Goal: Information Seeking & Learning: Learn about a topic

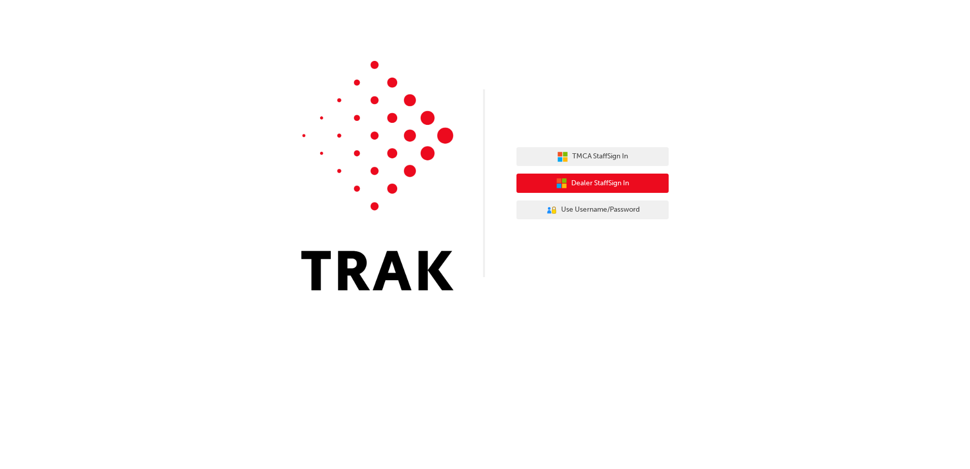
click at [592, 179] on span "Dealer Staff Sign In" at bounding box center [600, 183] width 58 height 12
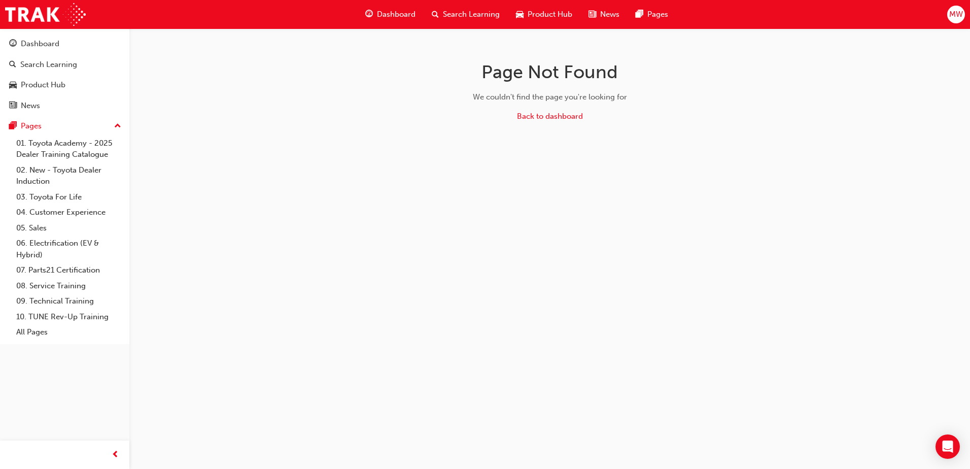
click at [474, 9] on span "Search Learning" at bounding box center [471, 15] width 57 height 12
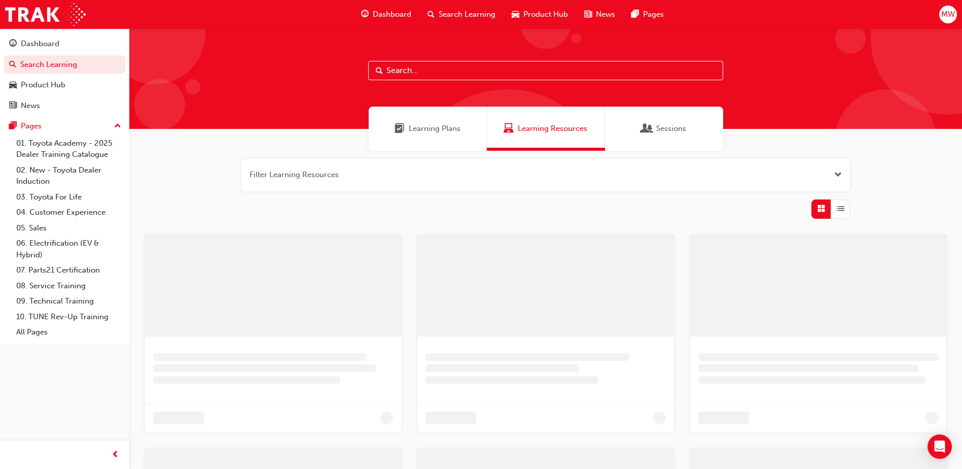
click at [489, 73] on input "text" at bounding box center [545, 70] width 355 height 19
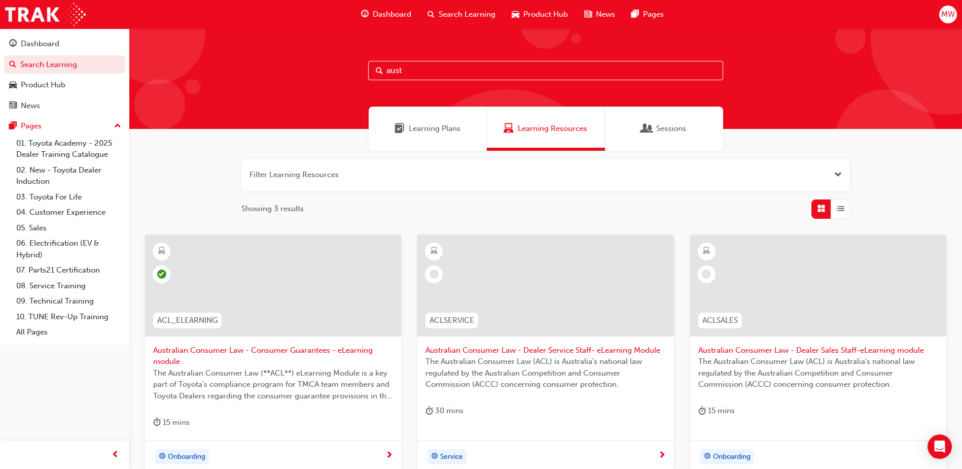
type input "aust"
click at [704, 270] on span "learningRecordVerb_NONE-icon" at bounding box center [706, 273] width 9 height 9
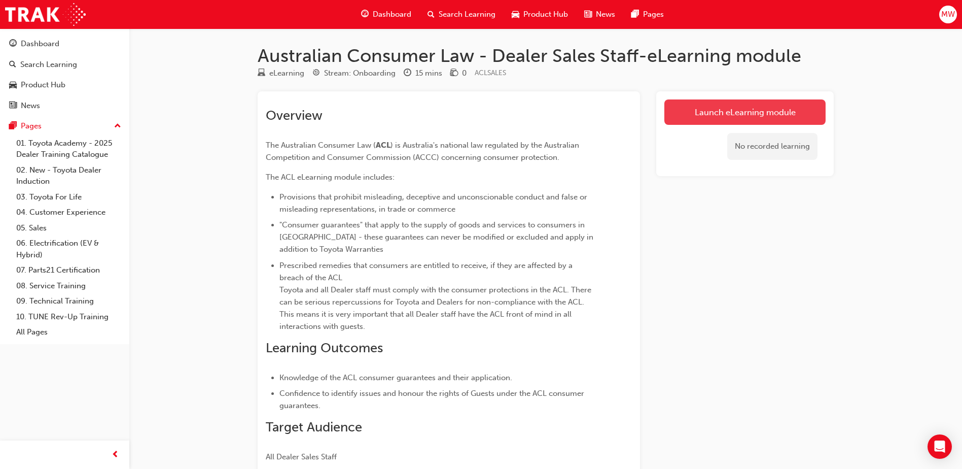
click at [734, 109] on link "Launch eLearning module" at bounding box center [744, 111] width 161 height 25
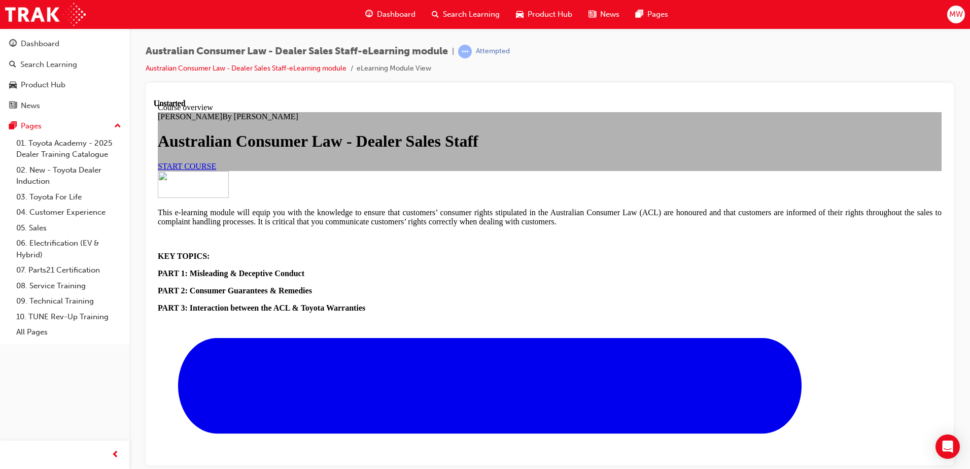
click at [216, 170] on link "START COURSE" at bounding box center [187, 165] width 58 height 9
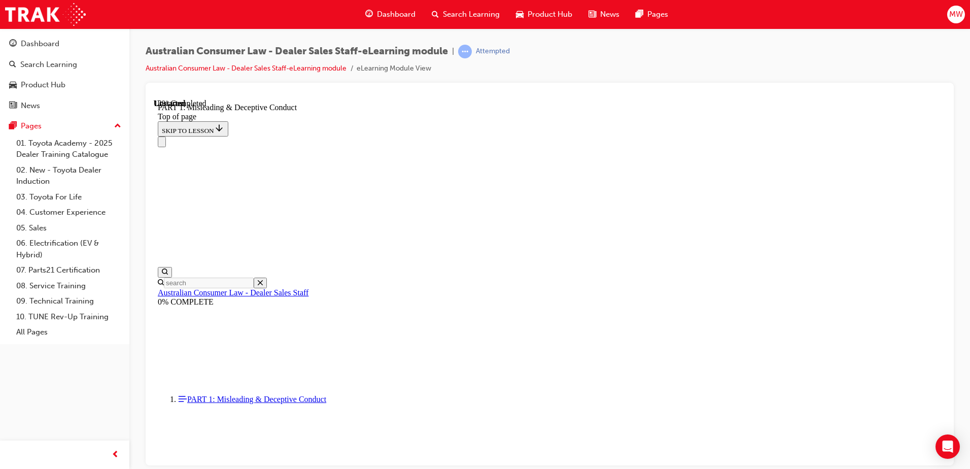
scroll to position [640, 0]
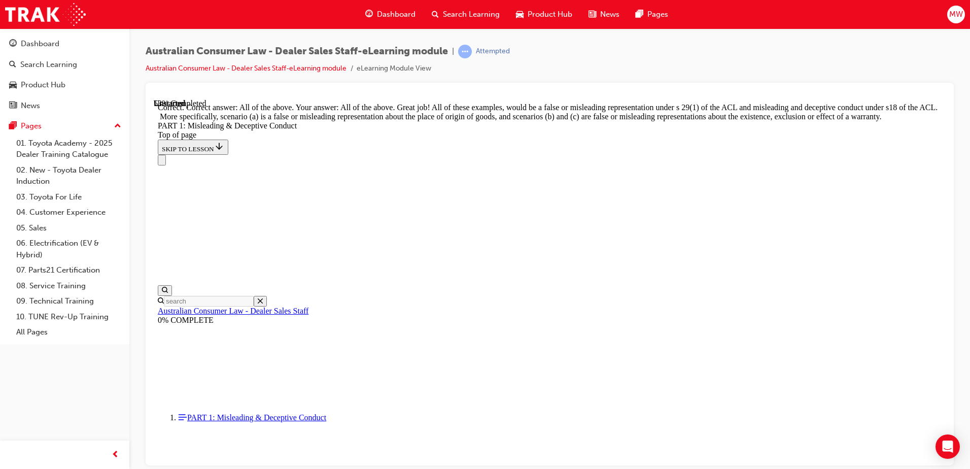
scroll to position [1743, 0]
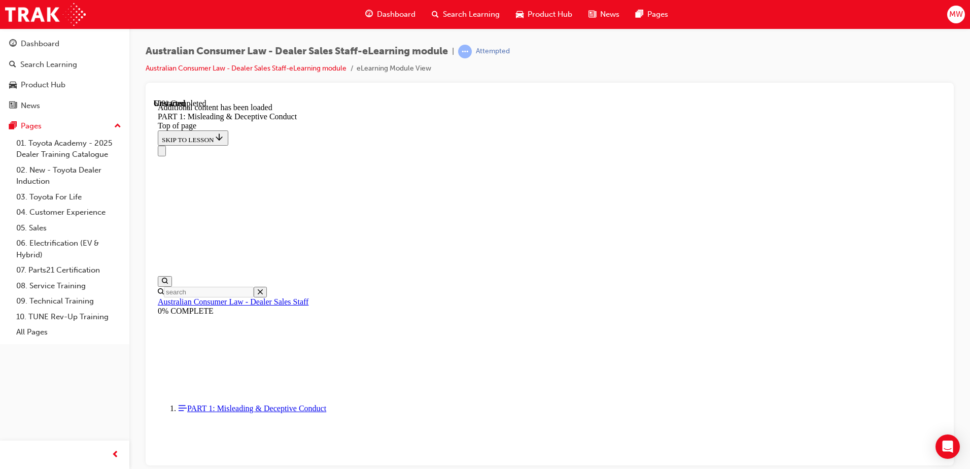
scroll to position [2001, 0]
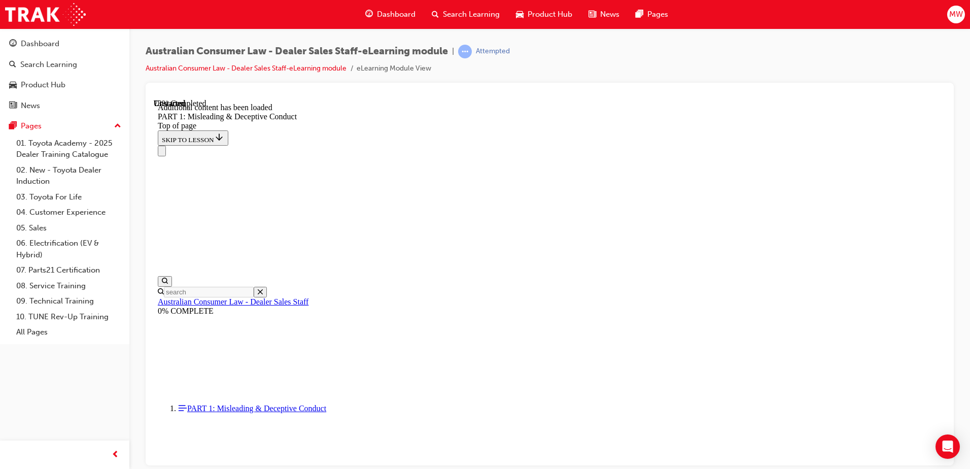
scroll to position [2478, 0]
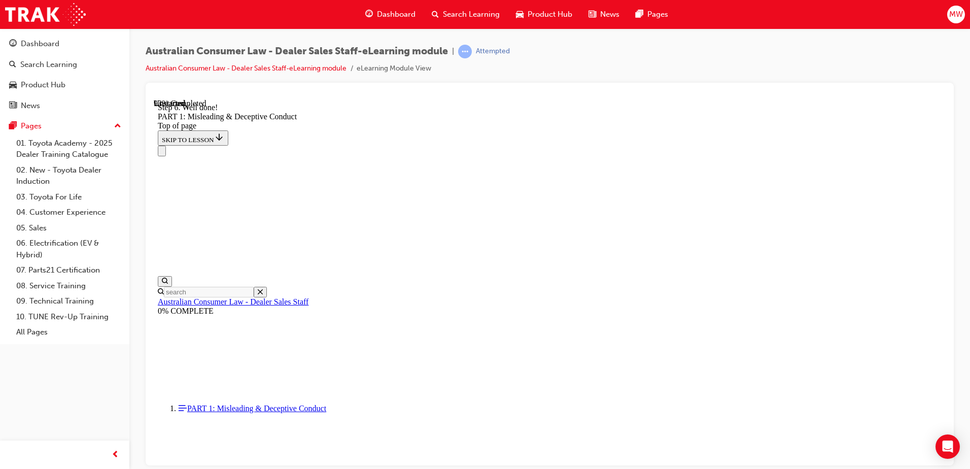
scroll to position [2736, 0]
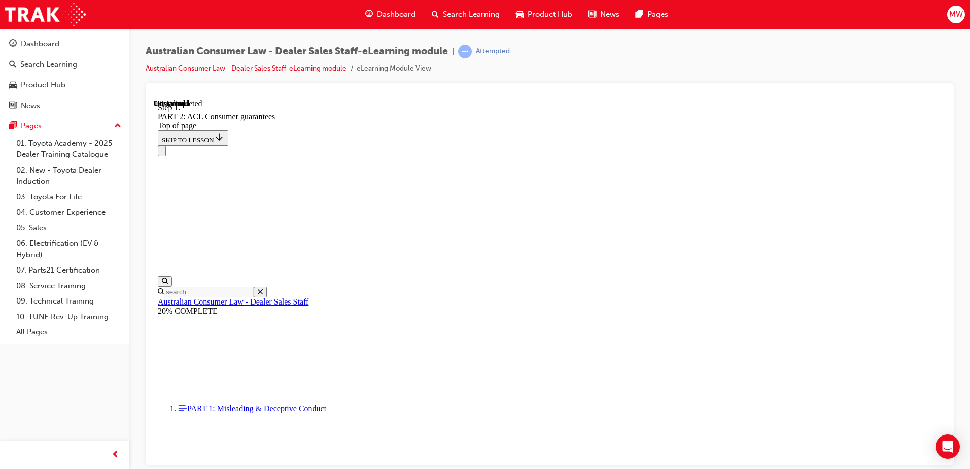
scroll to position [1644, 0]
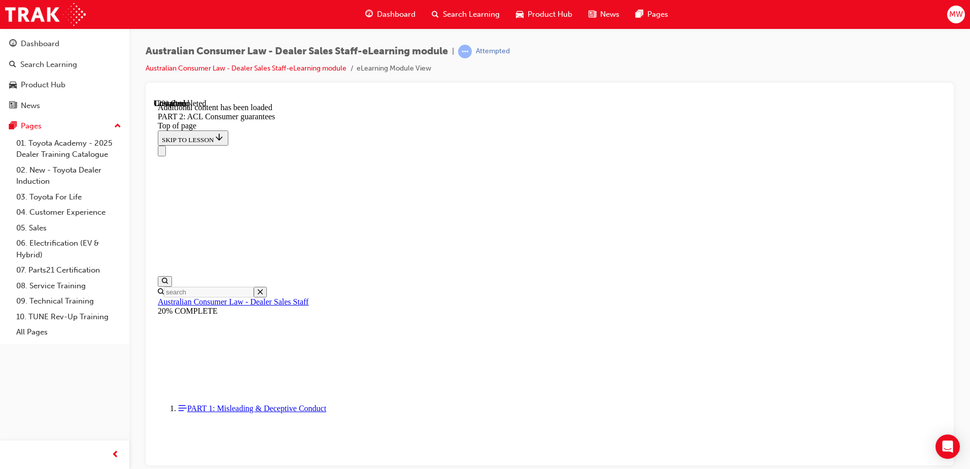
scroll to position [1918, 0]
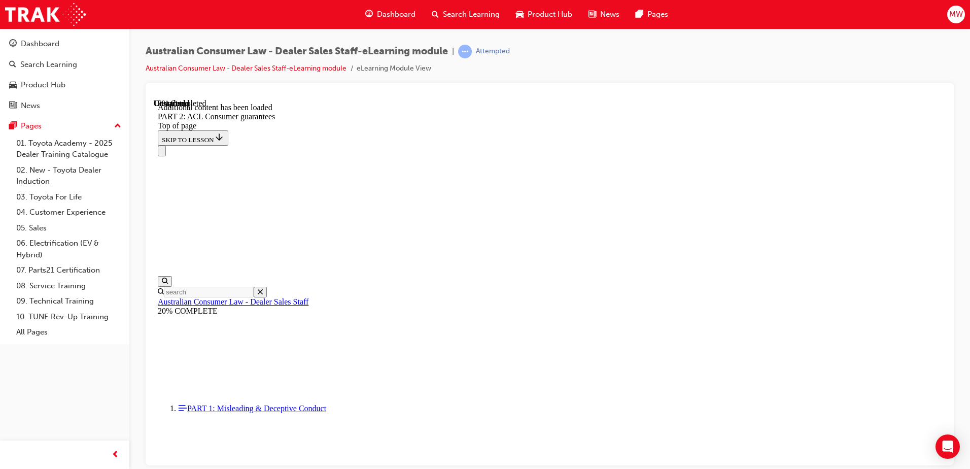
scroll to position [2395, 0]
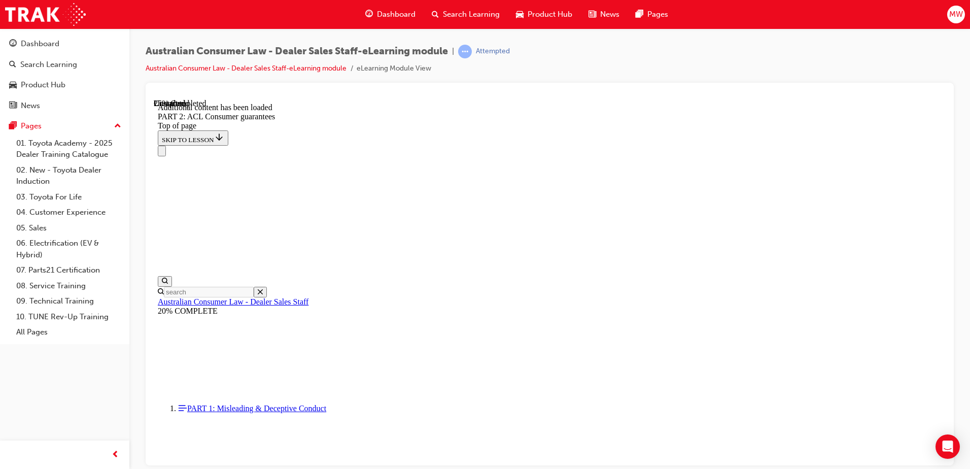
scroll to position [3017, 0]
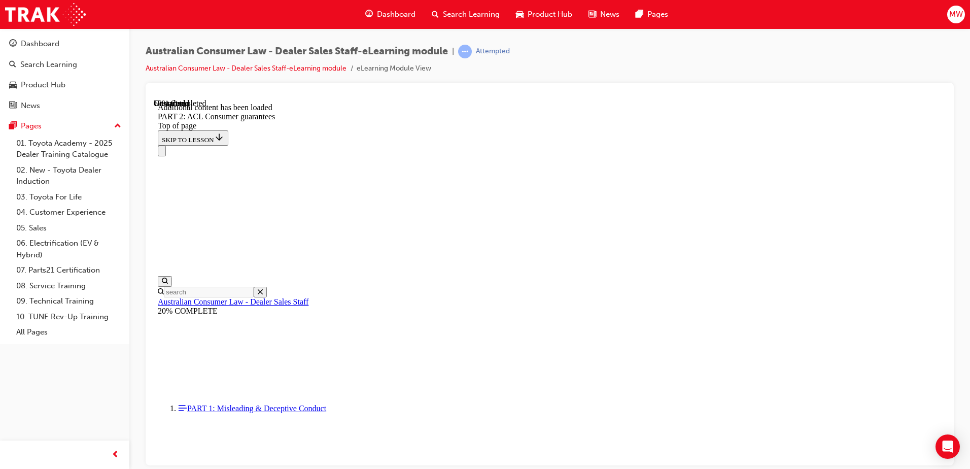
scroll to position [6339, 0]
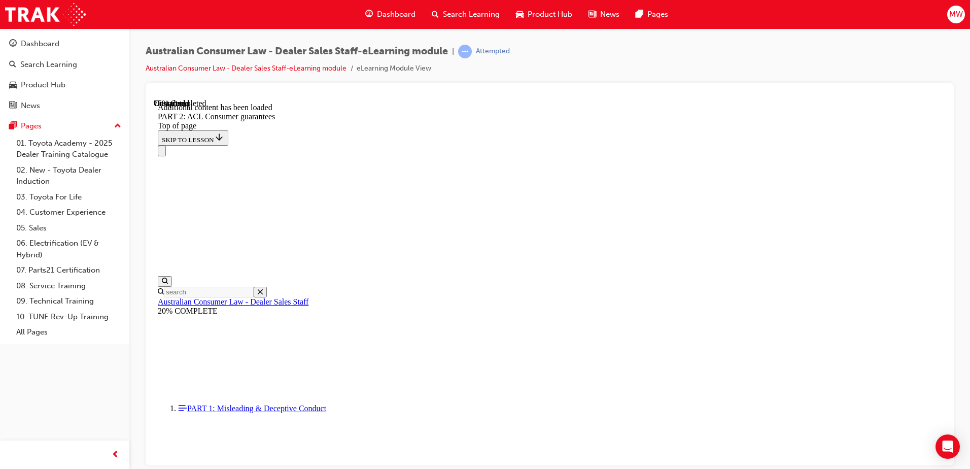
drag, startPoint x: 621, startPoint y: 281, endPoint x: 626, endPoint y: 275, distance: 7.5
drag, startPoint x: 626, startPoint y: 275, endPoint x: 636, endPoint y: 175, distance: 100.5
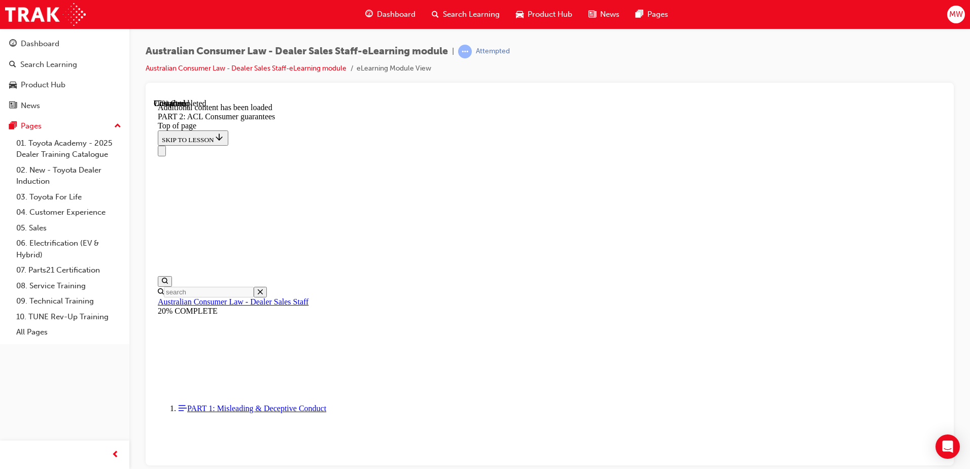
drag, startPoint x: 470, startPoint y: 190, endPoint x: 474, endPoint y: 201, distance: 11.4
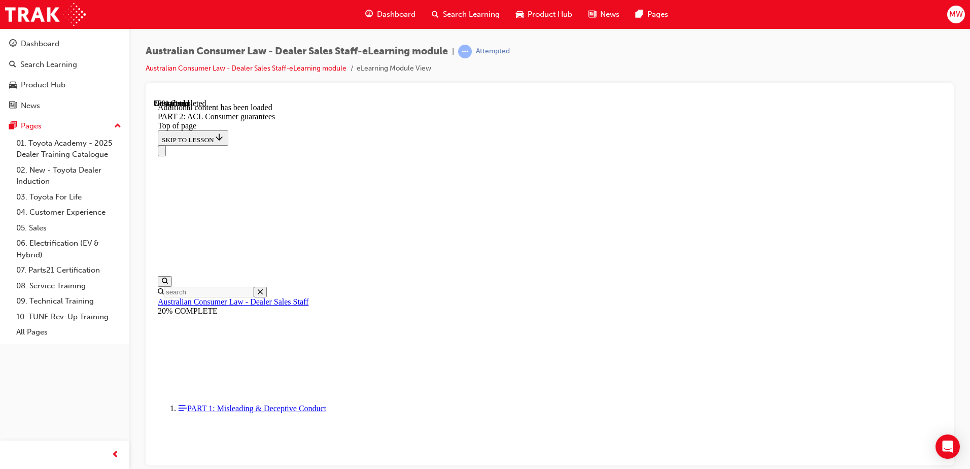
scroll to position [11018, 0]
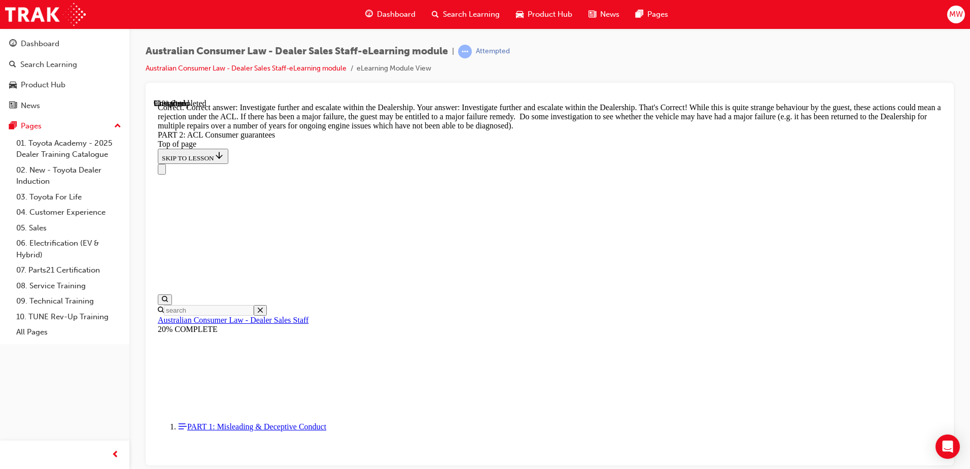
scroll to position [11308, 0]
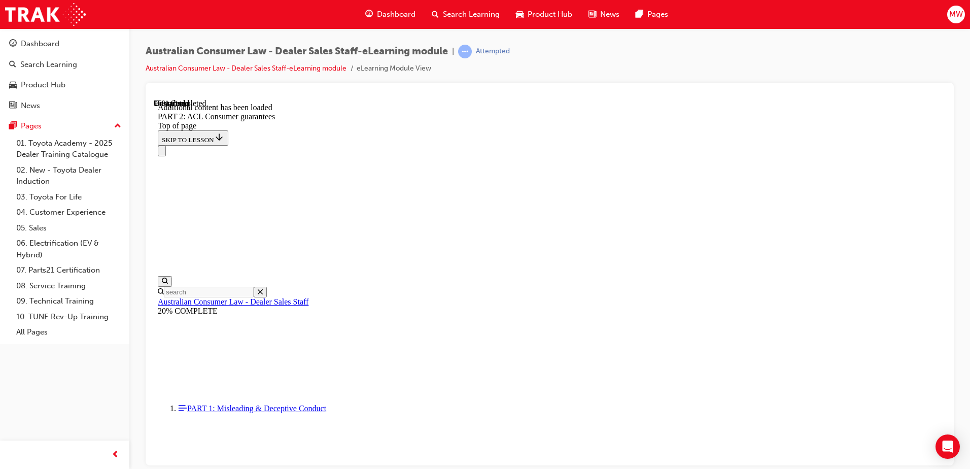
scroll to position [12175, 0]
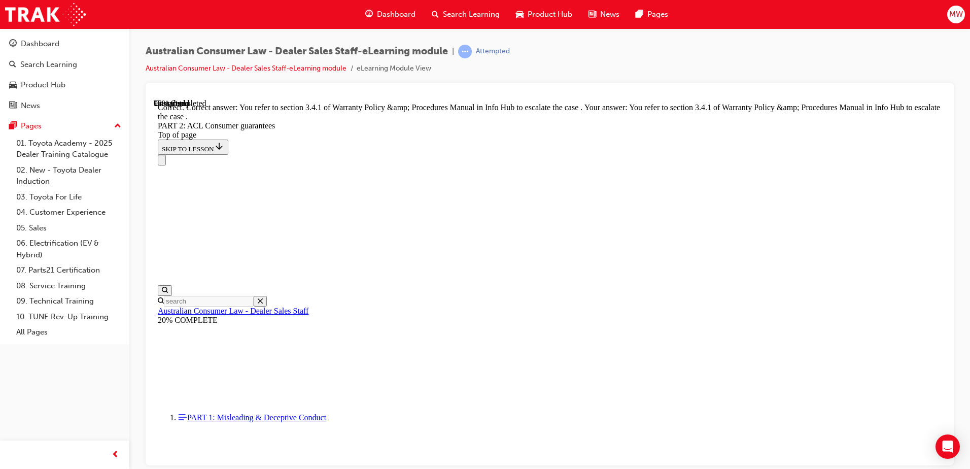
scroll to position [12737, 0]
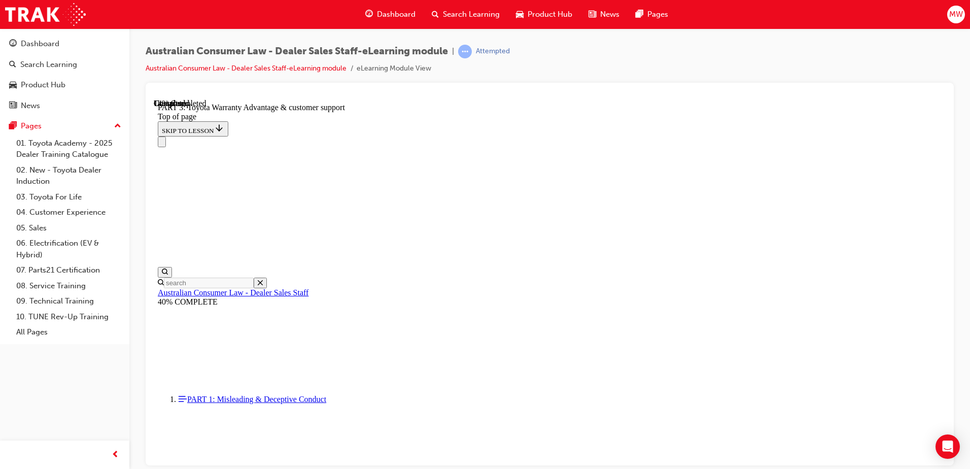
scroll to position [640, 0]
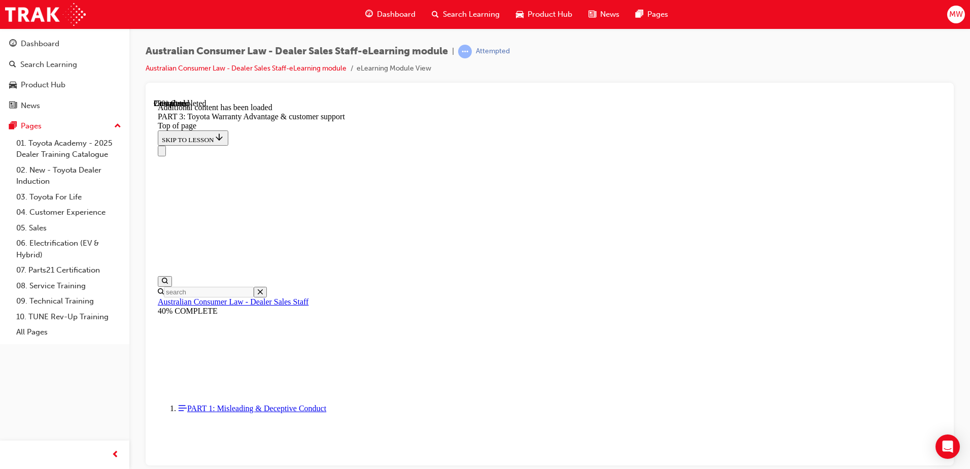
scroll to position [1184, 0]
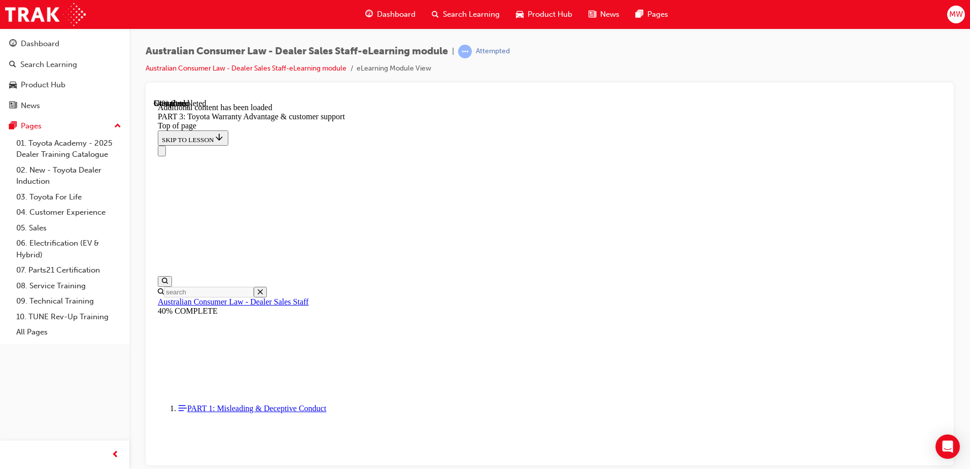
scroll to position [2699, 0]
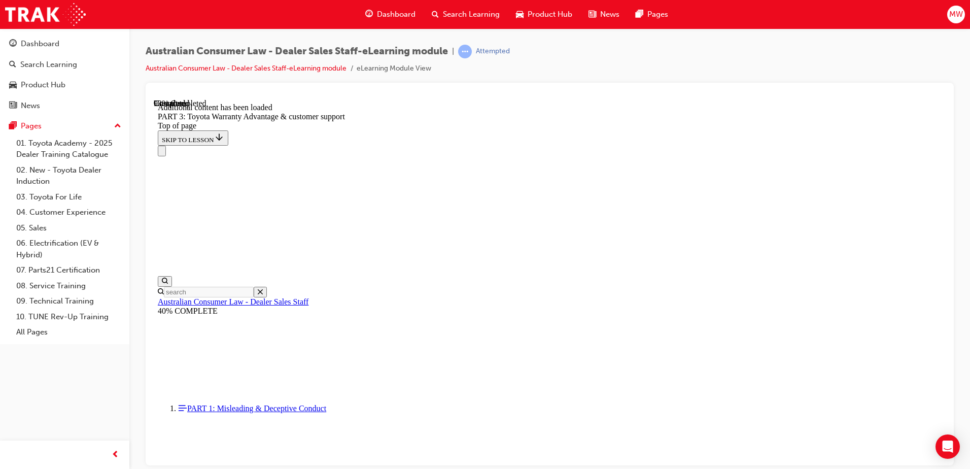
scroll to position [3221, 0]
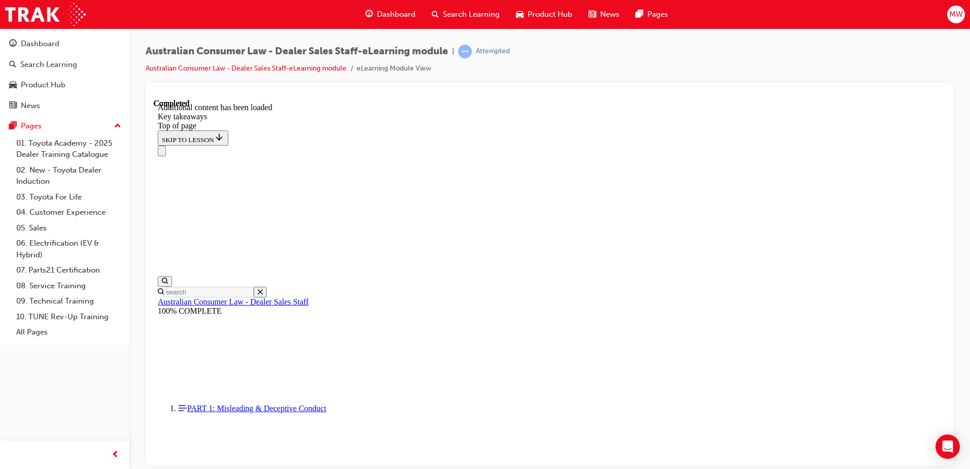
scroll to position [228, 0]
click at [960, 14] on span "MW" at bounding box center [956, 15] width 14 height 12
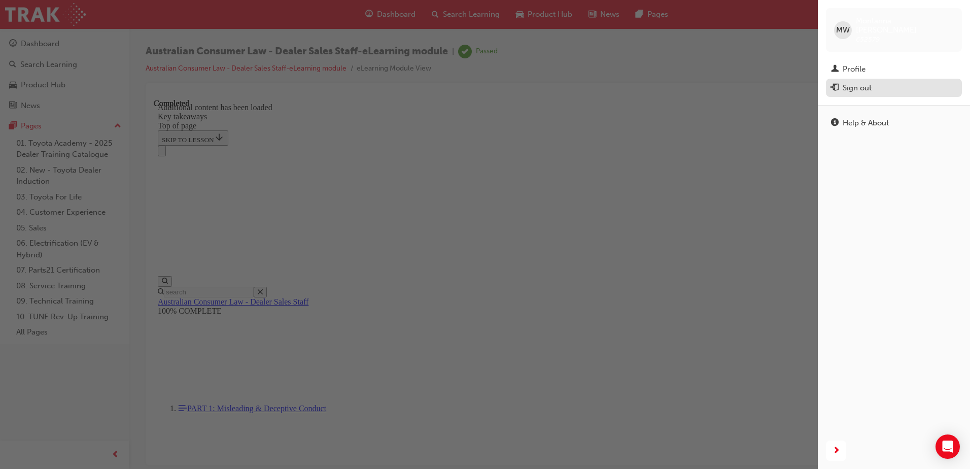
click at [852, 82] on div "Sign out" at bounding box center [856, 88] width 29 height 12
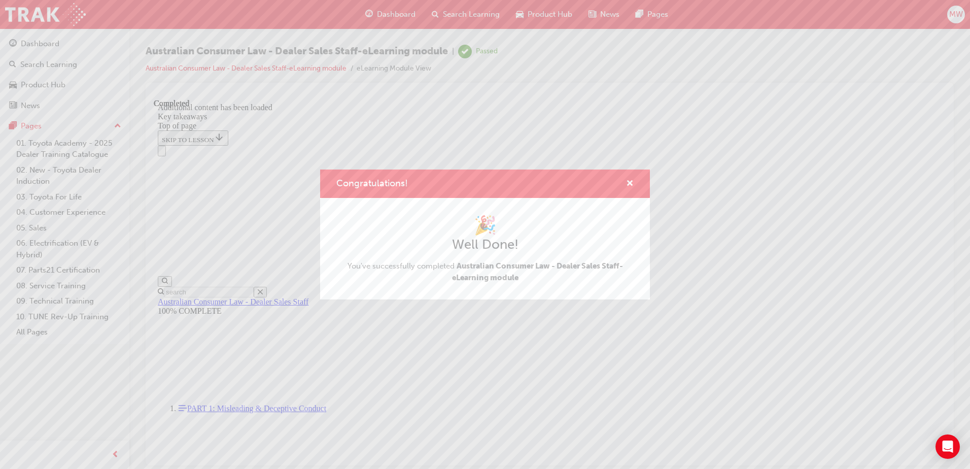
click at [525, 21] on div "Congratulations! 🎉 Well Done! You've successfully completed Australian Consumer…" at bounding box center [485, 234] width 970 height 469
